Goal: Transaction & Acquisition: Obtain resource

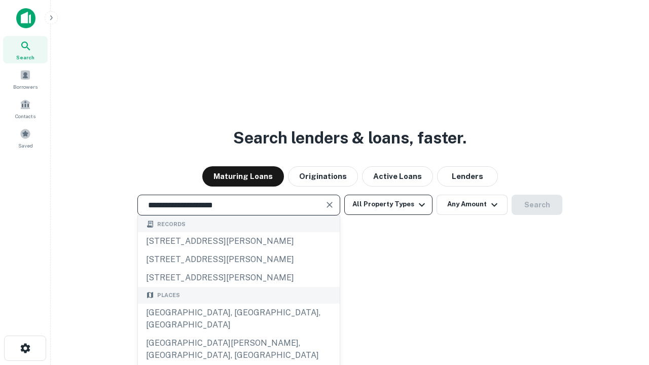
type input "**********"
click at [388, 204] on button "All Property Types" at bounding box center [388, 205] width 88 height 20
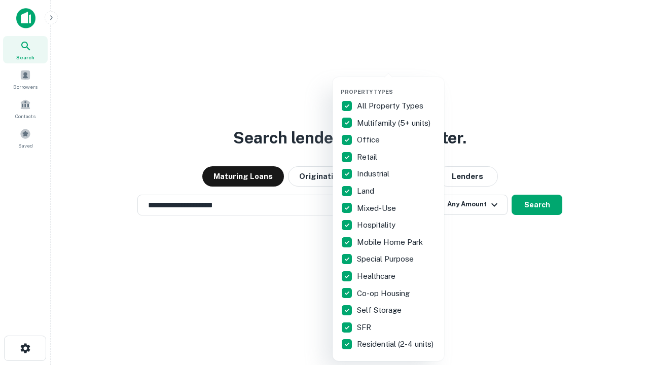
click at [396, 85] on button "button" at bounding box center [395, 85] width 111 height 1
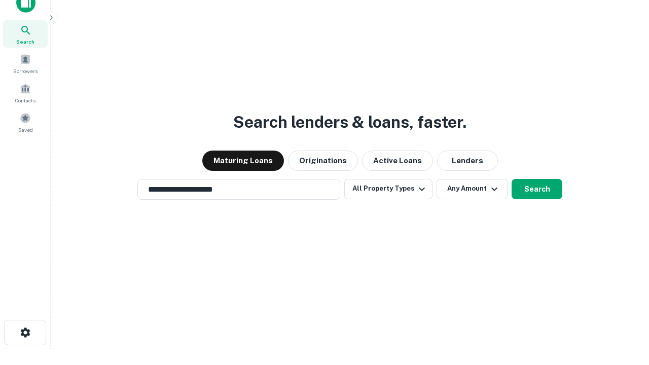
scroll to position [6, 122]
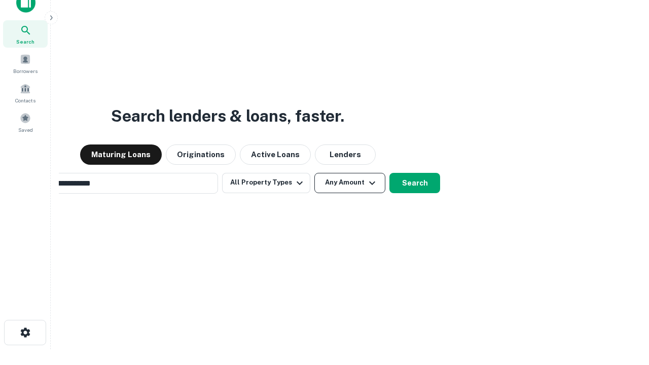
click at [314, 173] on button "Any Amount" at bounding box center [349, 183] width 71 height 20
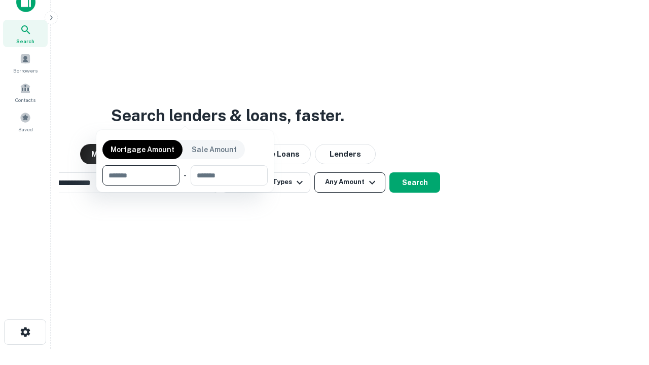
scroll to position [73, 287]
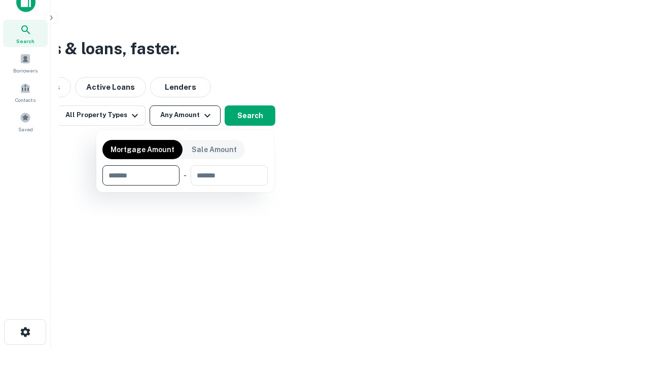
type input "*******"
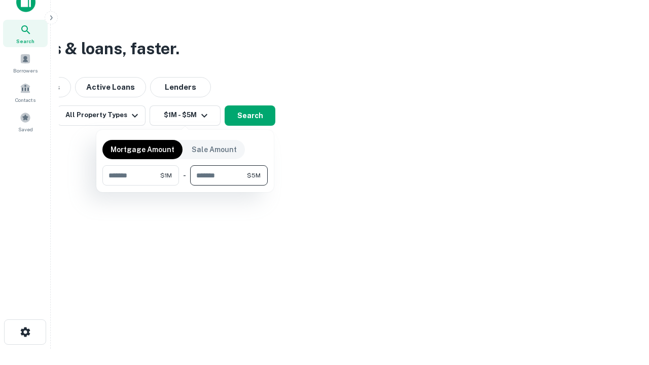
type input "*******"
click at [185, 185] on button "button" at bounding box center [184, 185] width 165 height 1
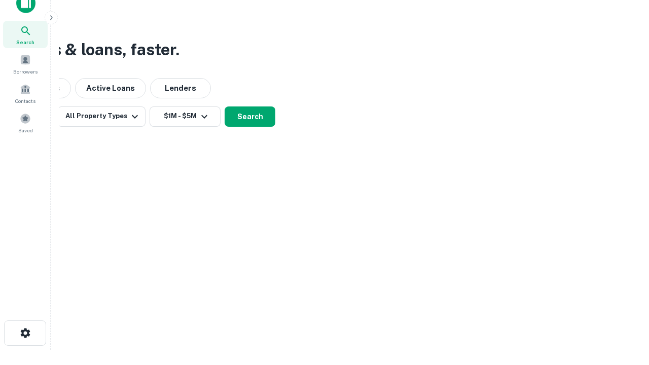
scroll to position [6, 187]
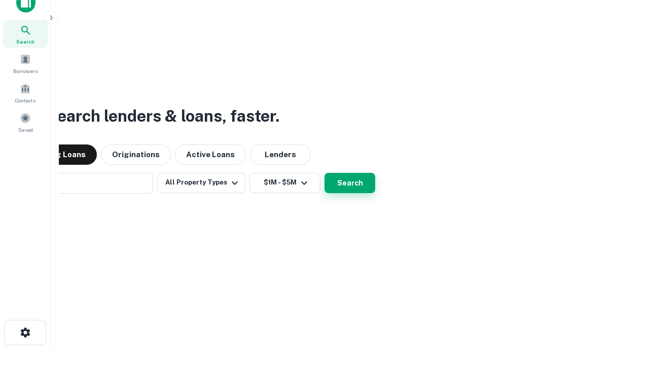
click at [324, 173] on button "Search" at bounding box center [349, 183] width 51 height 20
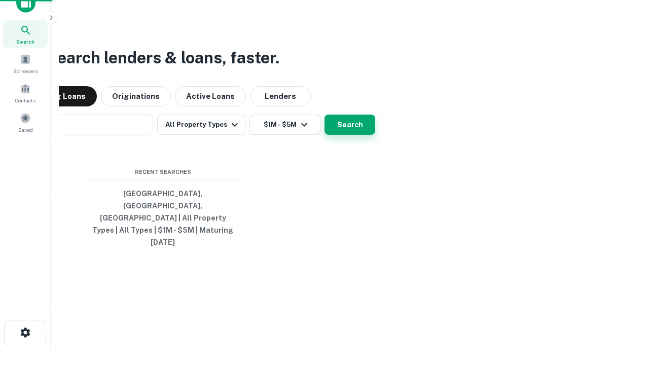
scroll to position [16, 0]
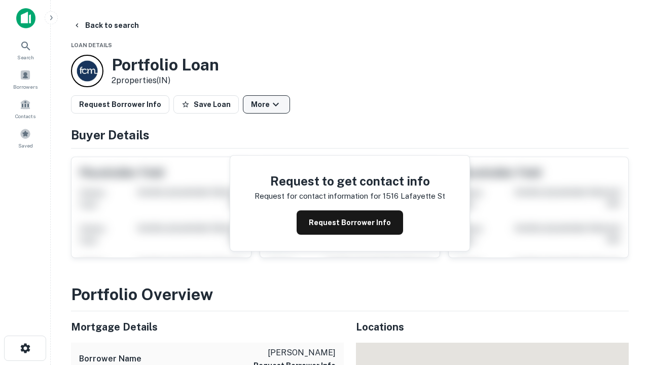
click at [266, 104] on button "More" at bounding box center [266, 104] width 47 height 18
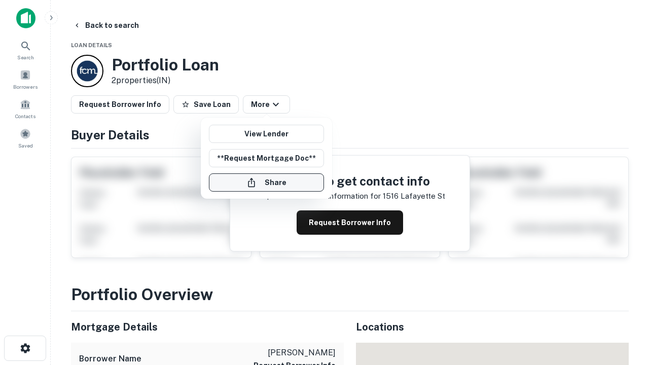
click at [266, 182] on button "Share" at bounding box center [266, 182] width 115 height 18
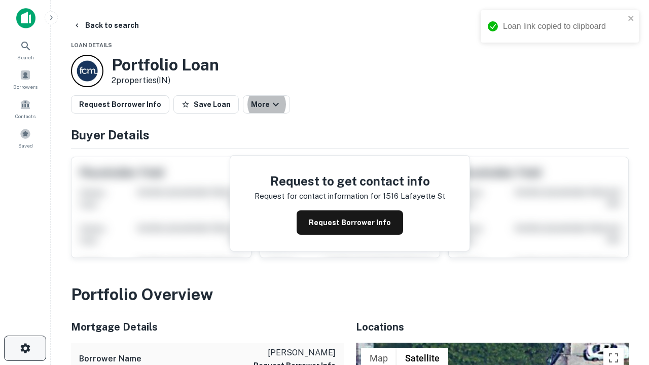
click at [25, 348] on icon "button" at bounding box center [25, 348] width 12 height 12
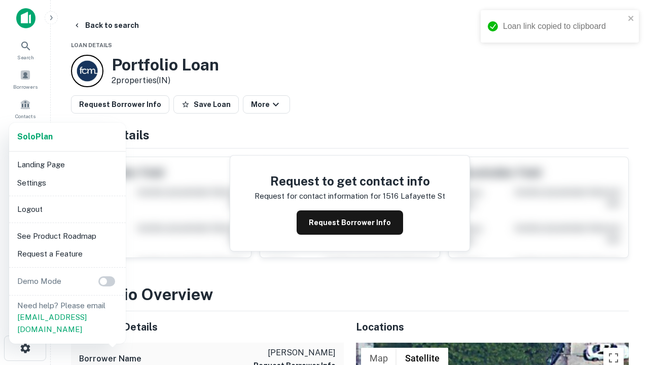
click at [67, 209] on li "Logout" at bounding box center [67, 209] width 108 height 18
